Goal: Transaction & Acquisition: Purchase product/service

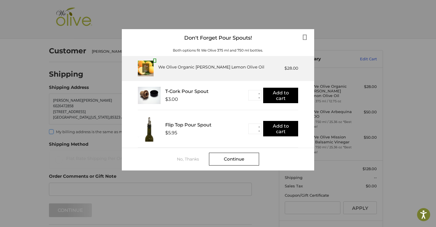
scroll to position [17, 0]
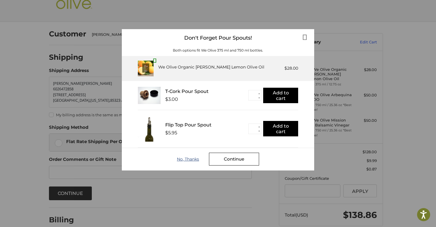
click at [190, 159] on div "No, Thanks" at bounding box center [193, 159] width 32 height 5
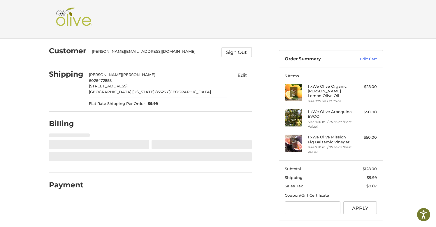
select select "**"
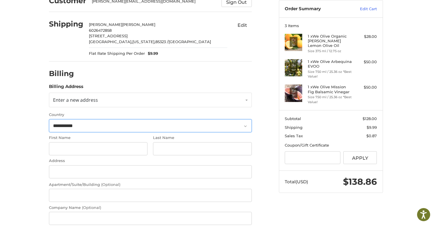
scroll to position [50, 0]
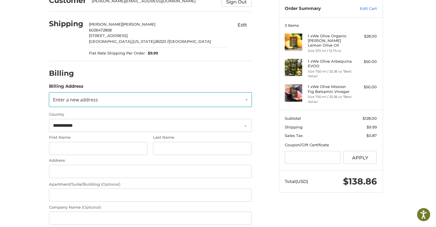
click at [246, 101] on link "Enter a new address" at bounding box center [150, 99] width 203 height 15
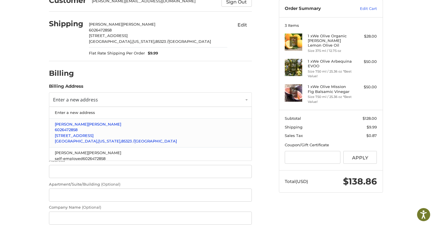
click at [224, 127] on p "Rhonda Cagle" at bounding box center [150, 124] width 191 height 6
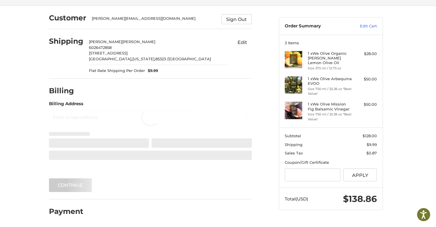
scroll to position [25, 0]
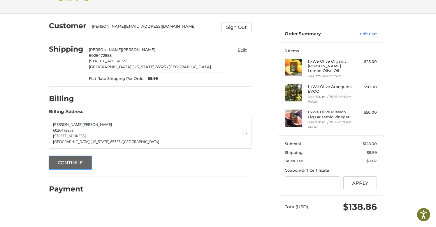
click at [79, 164] on button "Continue" at bounding box center [70, 163] width 43 height 14
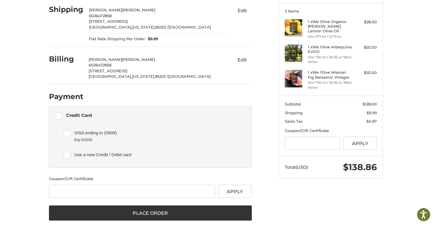
scroll to position [71, 0]
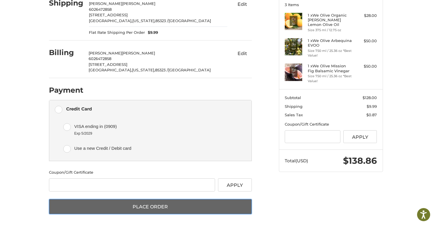
click at [158, 206] on button "Place Order" at bounding box center [150, 206] width 203 height 15
